Goal: Entertainment & Leisure: Consume media (video, audio)

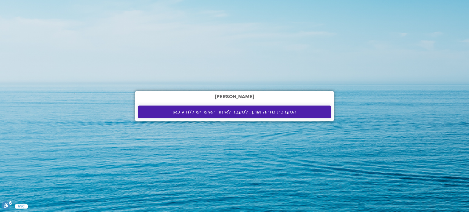
click at [270, 113] on span "המערכת מזהה אותך. למעבר לאיזור האישי יש ללחוץ כאן" at bounding box center [235, 112] width 124 height 6
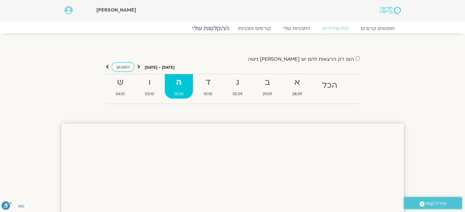
click at [217, 29] on link "ההקלטות שלי" at bounding box center [210, 28] width 51 height 7
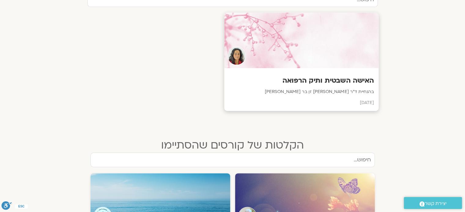
scroll to position [214, 0]
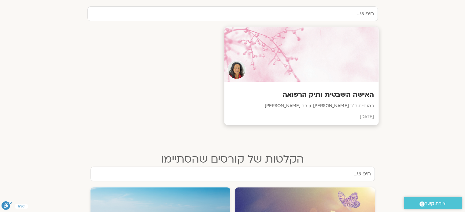
click at [334, 94] on h3 "האישה השבטית ותיק הרפואה" at bounding box center [301, 94] width 145 height 9
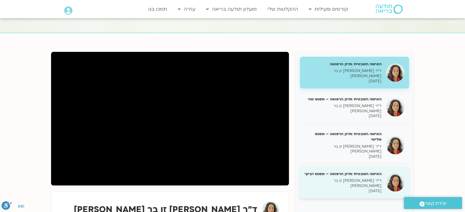
scroll to position [61, 0]
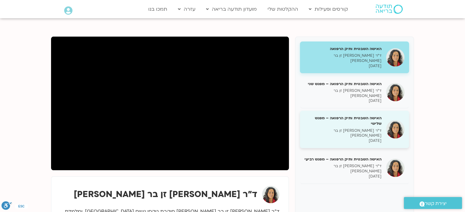
click at [359, 116] on h5 "האישה השבטית ותיק הרפואה – מפגש שלישי" at bounding box center [342, 121] width 77 height 11
